Goal: Information Seeking & Learning: Stay updated

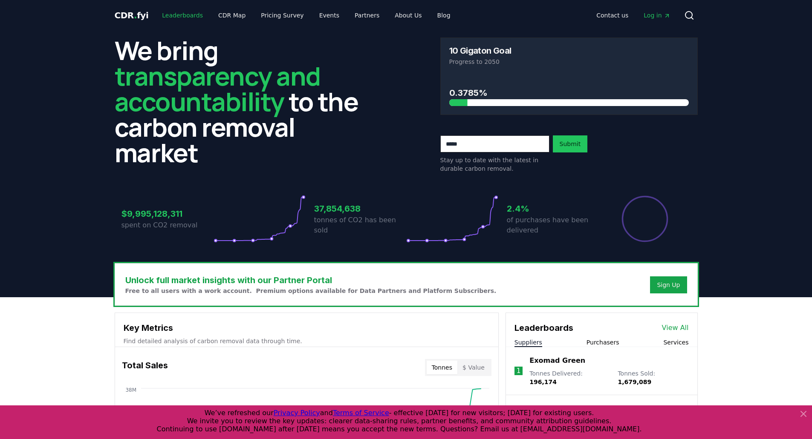
click at [169, 20] on link "Leaderboards" at bounding box center [182, 15] width 55 height 15
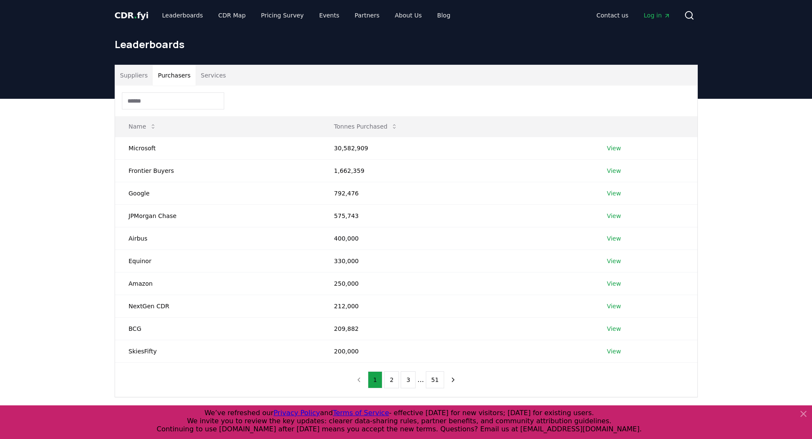
click at [174, 77] on button "Purchasers" at bounding box center [174, 75] width 43 height 20
click at [429, 381] on button "51" at bounding box center [435, 380] width 19 height 17
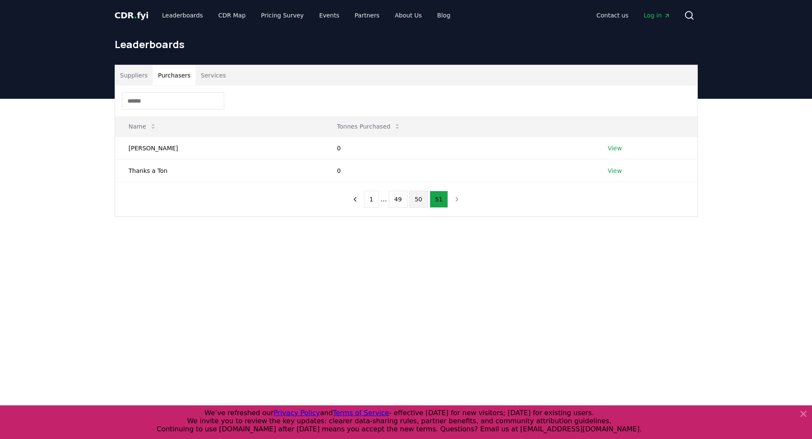
click at [419, 199] on button "50" at bounding box center [418, 199] width 19 height 17
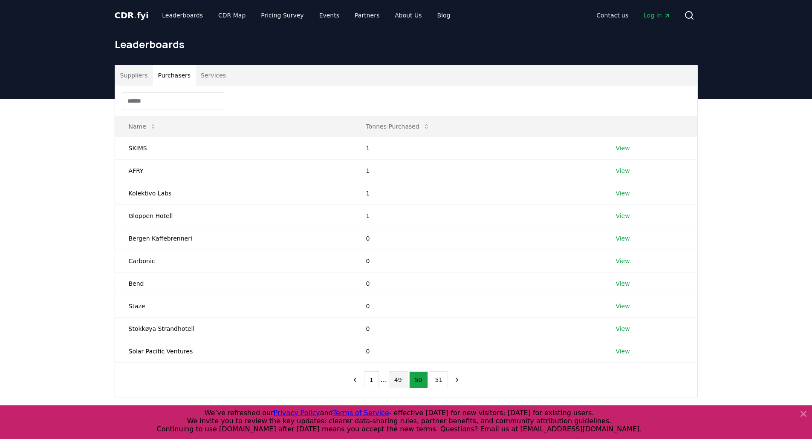
click at [400, 379] on button "49" at bounding box center [398, 380] width 19 height 17
click at [389, 378] on button "48" at bounding box center [387, 380] width 19 height 17
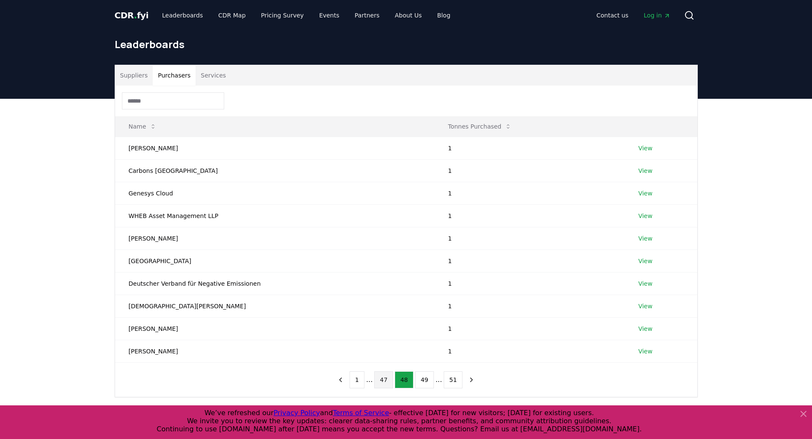
click at [386, 380] on button "47" at bounding box center [383, 380] width 19 height 17
click at [383, 383] on button "46" at bounding box center [383, 380] width 19 height 17
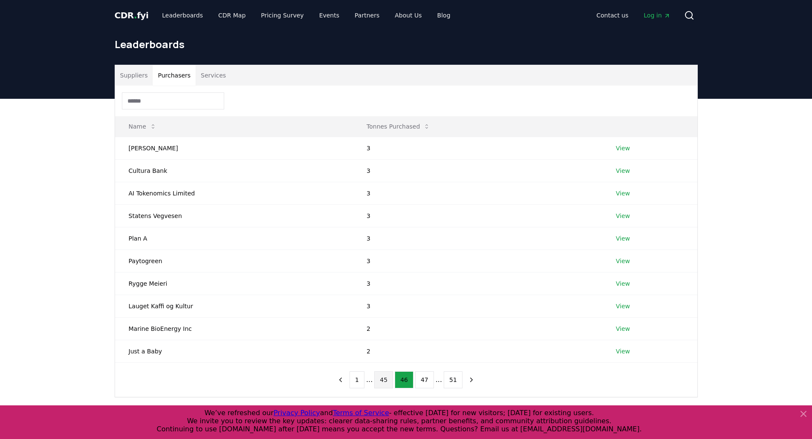
click at [384, 382] on button "45" at bounding box center [383, 380] width 19 height 17
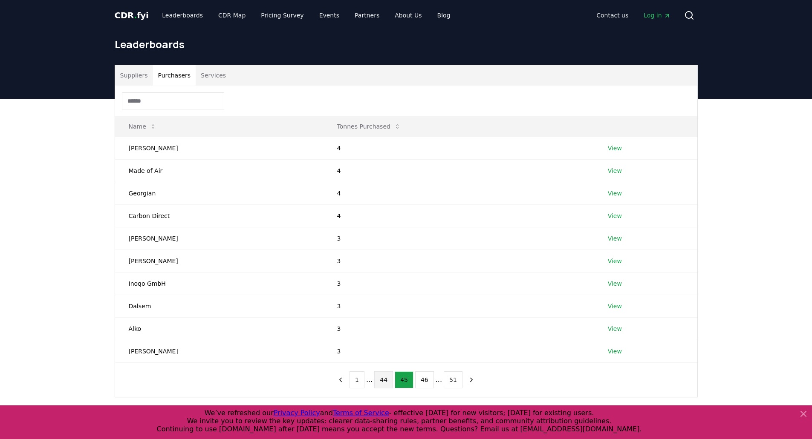
click at [383, 379] on button "44" at bounding box center [383, 380] width 19 height 17
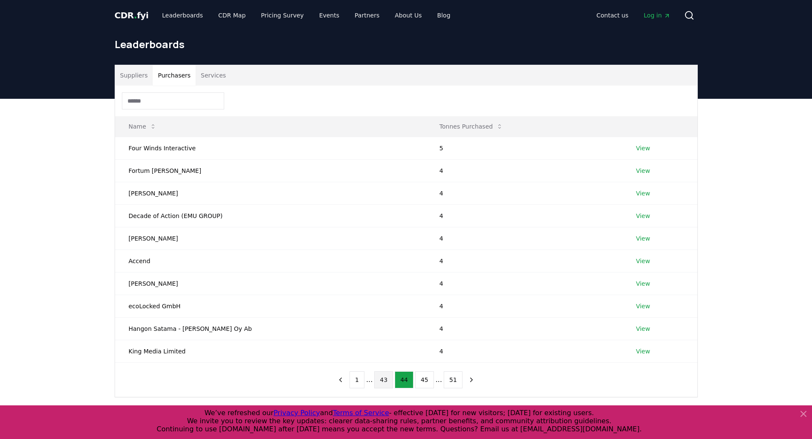
click at [381, 381] on button "43" at bounding box center [383, 380] width 19 height 17
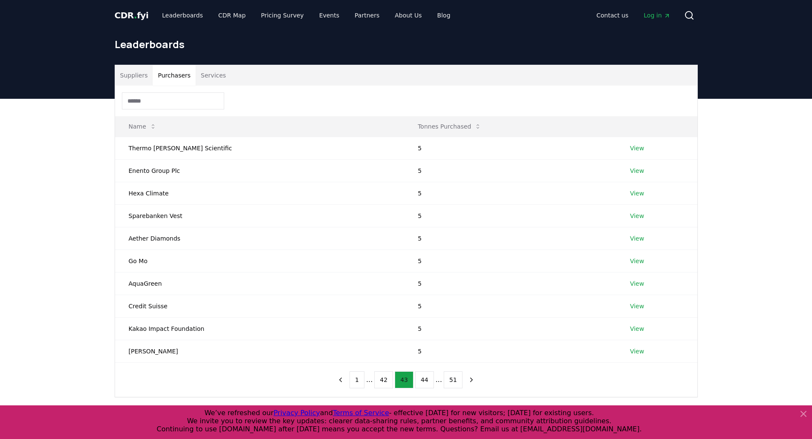
click at [381, 381] on button "42" at bounding box center [383, 380] width 19 height 17
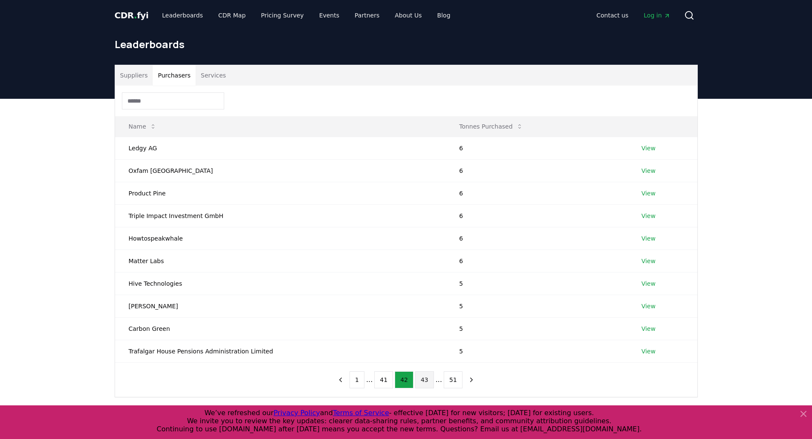
click at [381, 381] on button "41" at bounding box center [383, 380] width 19 height 17
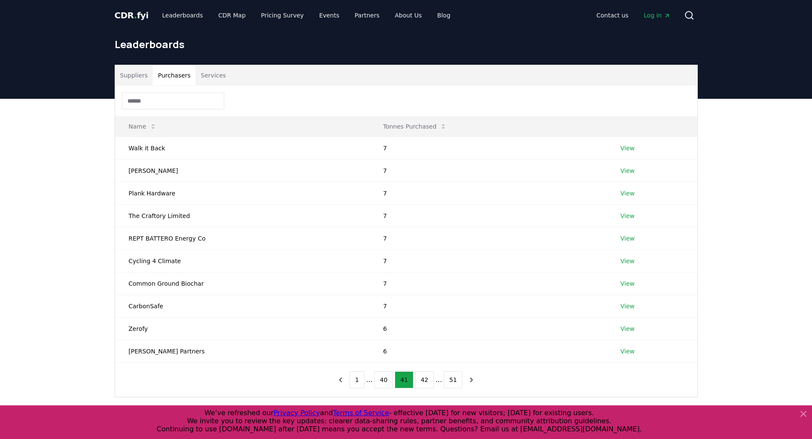
click at [381, 381] on button "40" at bounding box center [383, 380] width 19 height 17
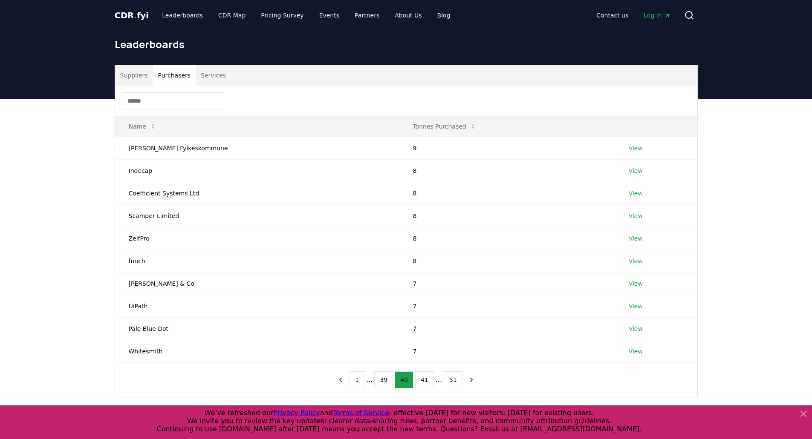
click at [381, 381] on button "39" at bounding box center [383, 380] width 19 height 17
click at [381, 381] on button "38" at bounding box center [383, 380] width 19 height 17
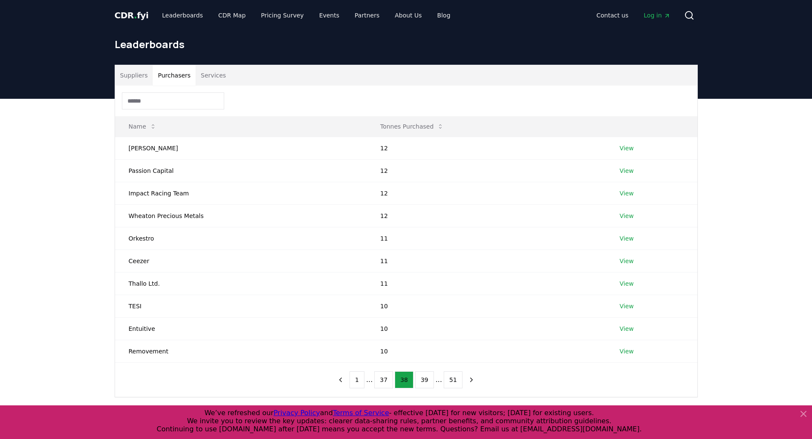
click at [381, 381] on button "37" at bounding box center [383, 380] width 19 height 17
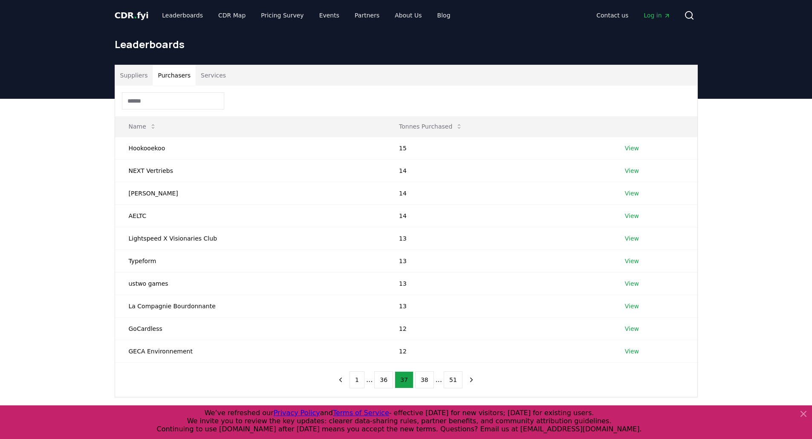
click at [381, 381] on button "36" at bounding box center [383, 380] width 19 height 17
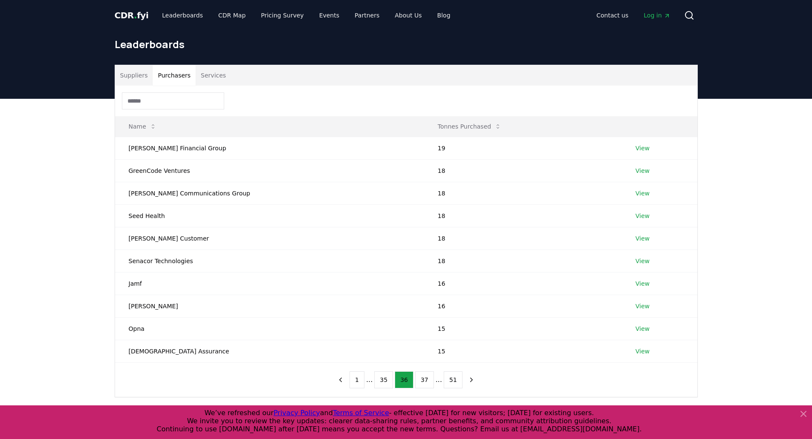
click at [381, 381] on button "35" at bounding box center [383, 380] width 19 height 17
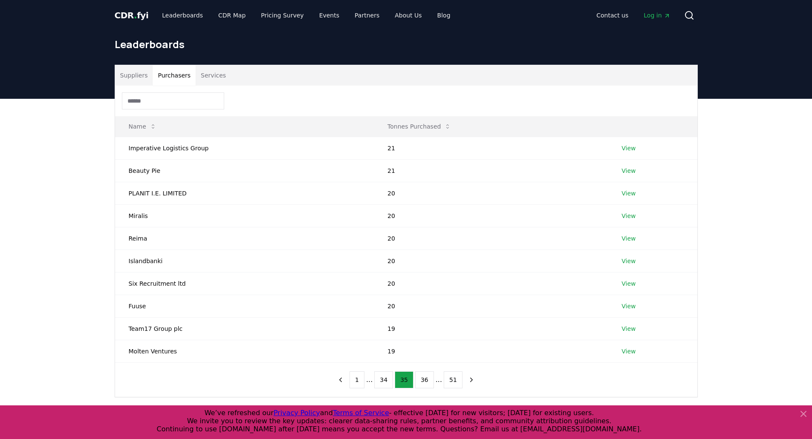
click at [381, 381] on button "34" at bounding box center [383, 380] width 19 height 17
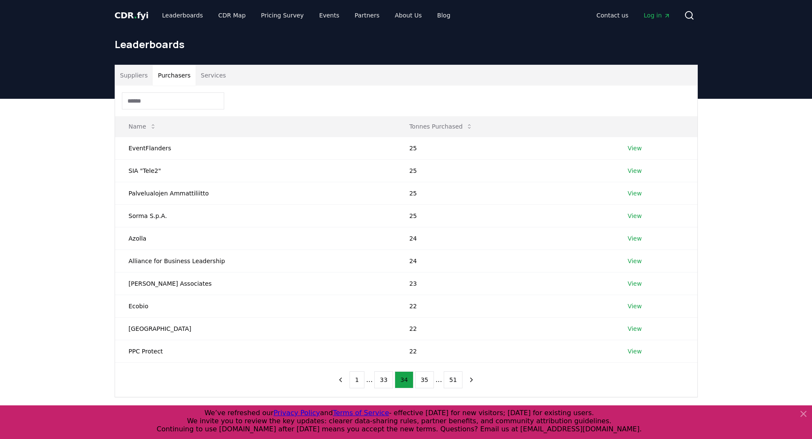
click at [381, 381] on button "33" at bounding box center [383, 380] width 19 height 17
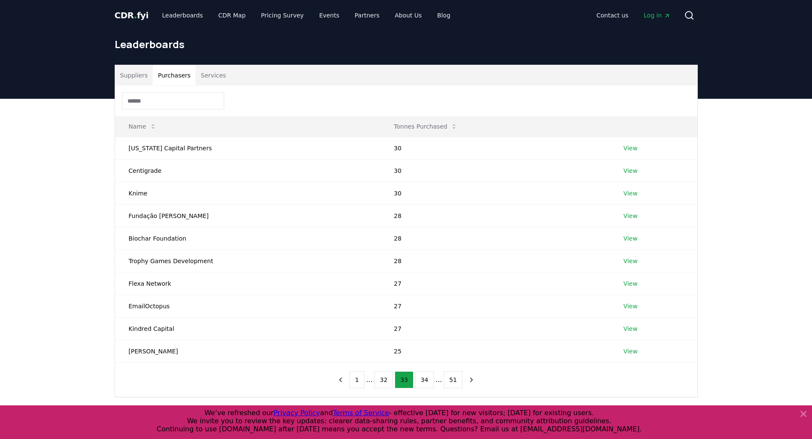
click at [381, 381] on button "32" at bounding box center [383, 380] width 19 height 17
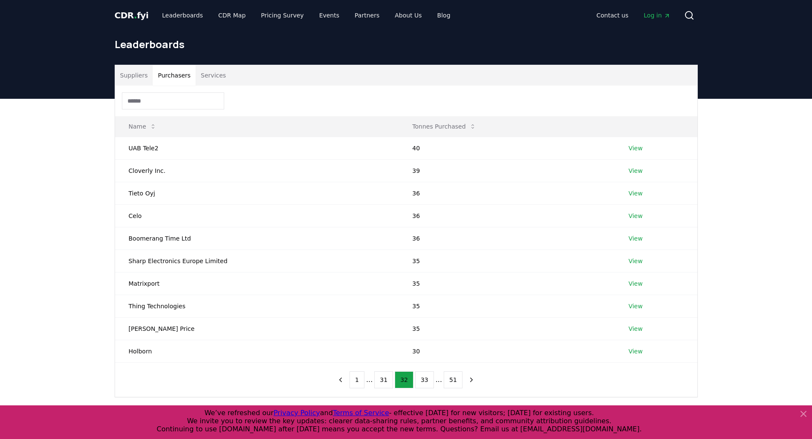
click at [381, 381] on button "31" at bounding box center [383, 380] width 19 height 17
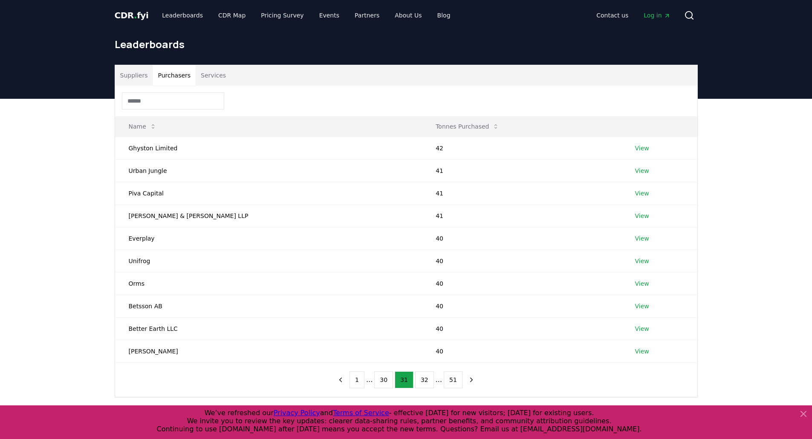
click at [381, 381] on button "30" at bounding box center [383, 380] width 19 height 17
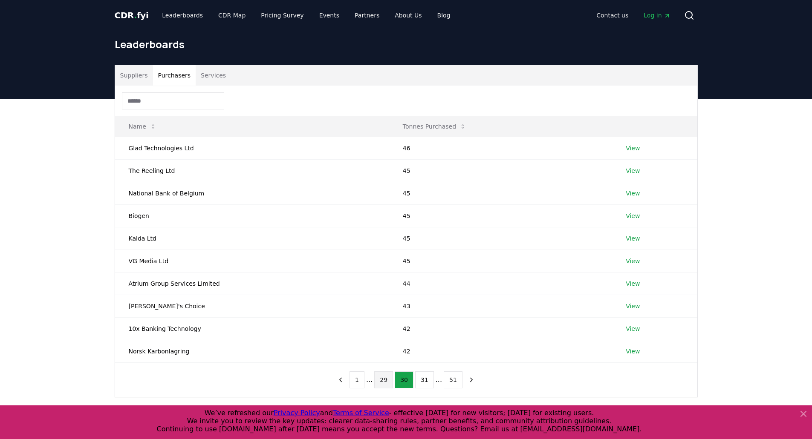
click at [386, 378] on button "29" at bounding box center [383, 380] width 19 height 17
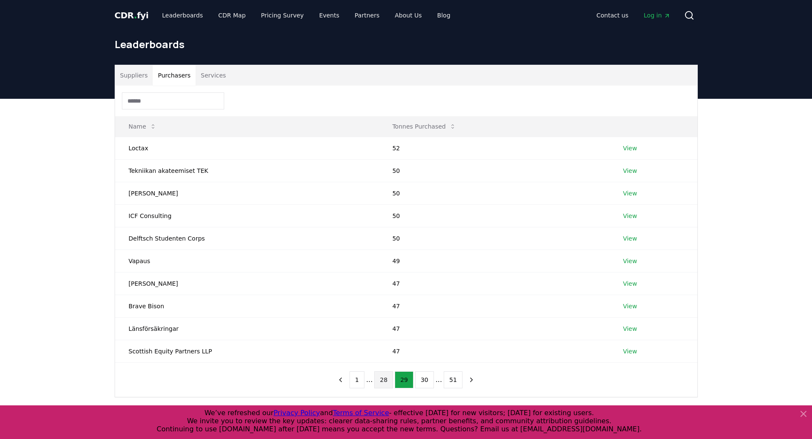
click at [385, 383] on button "28" at bounding box center [383, 380] width 19 height 17
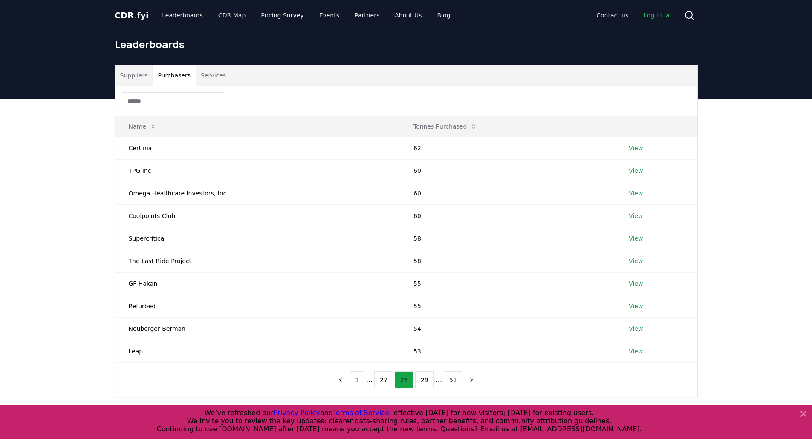
click at [385, 383] on button "27" at bounding box center [383, 380] width 19 height 17
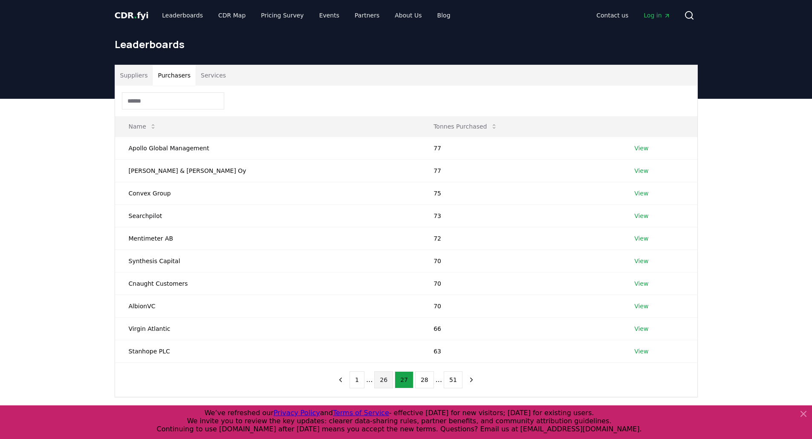
click at [385, 383] on button "26" at bounding box center [383, 380] width 19 height 17
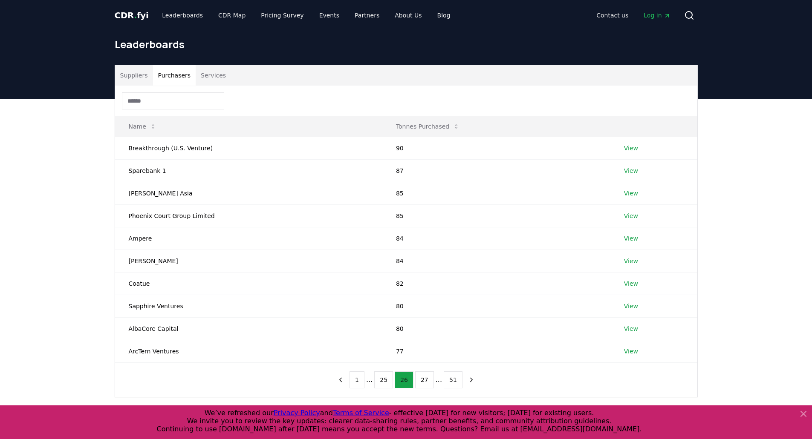
click at [385, 383] on button "25" at bounding box center [383, 380] width 19 height 17
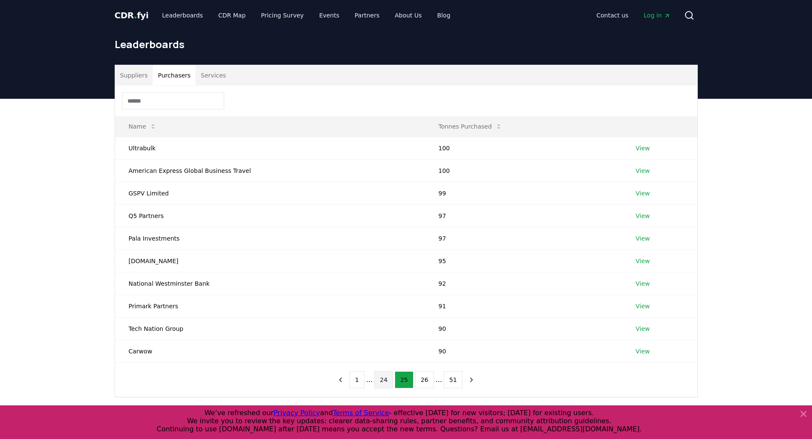
click at [386, 383] on button "24" at bounding box center [383, 380] width 19 height 17
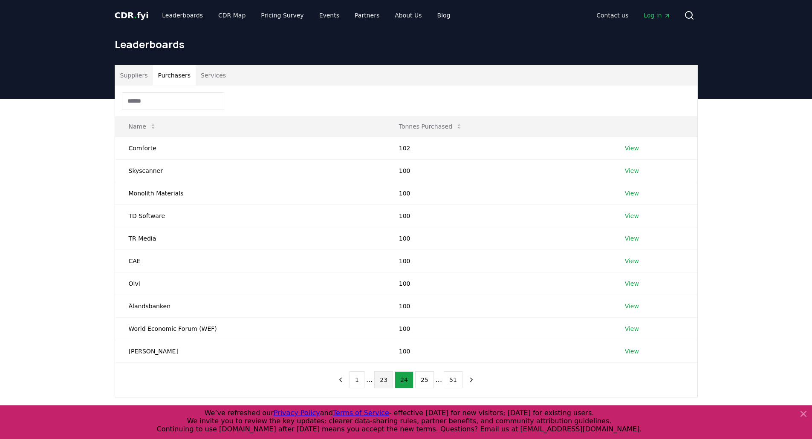
click at [384, 386] on button "23" at bounding box center [383, 380] width 19 height 17
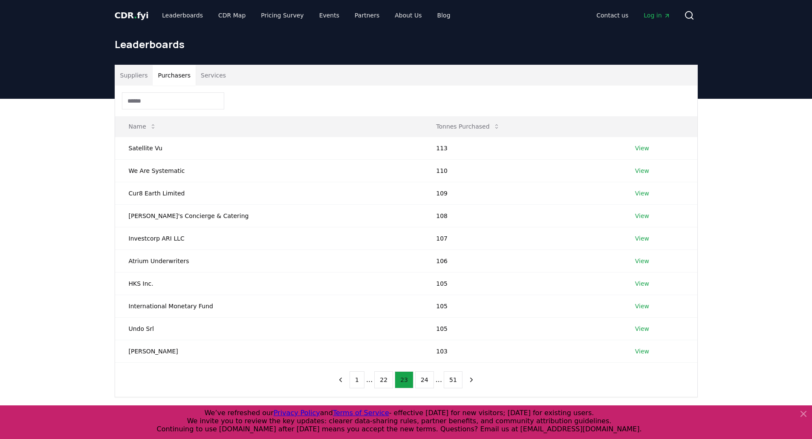
click at [384, 386] on button "22" at bounding box center [383, 380] width 19 height 17
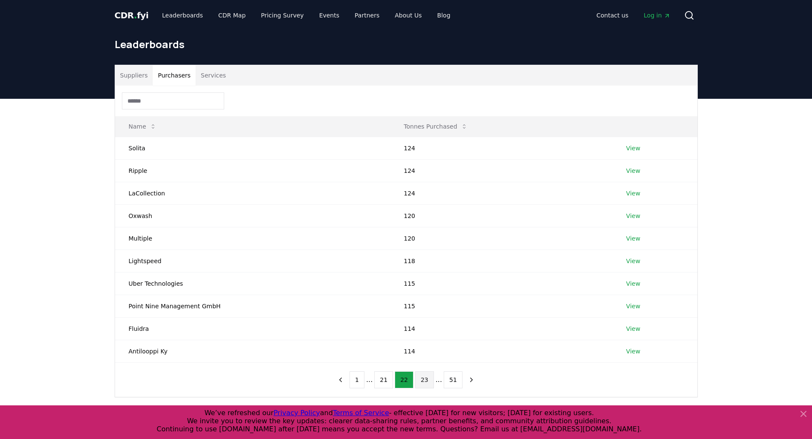
click at [384, 386] on button "21" at bounding box center [383, 380] width 19 height 17
